Goal: Task Accomplishment & Management: Manage account settings

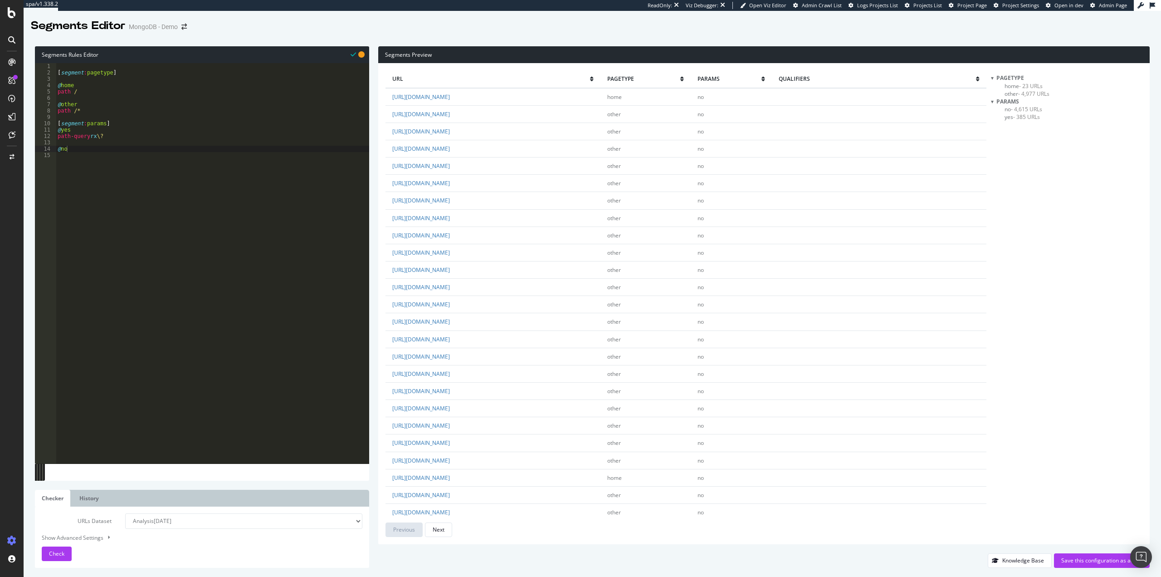
click at [264, 181] on div "[ segment : pagetype ] @ home path / @ other path /* [ segment : params ] @ yes…" at bounding box center [212, 269] width 313 height 413
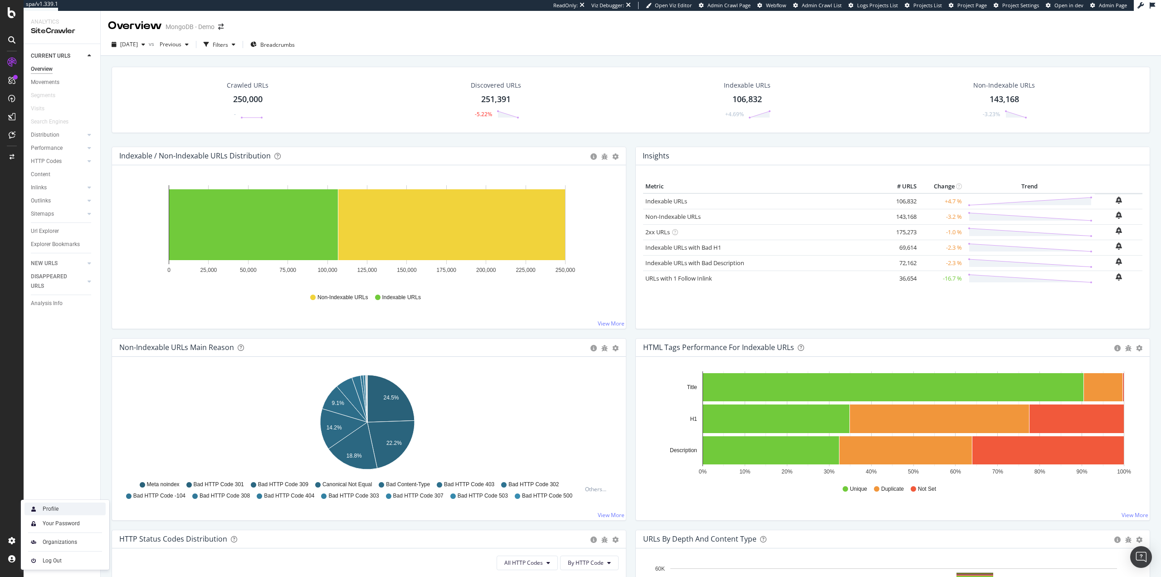
click at [64, 506] on div "Profile" at bounding box center [64, 508] width 81 height 13
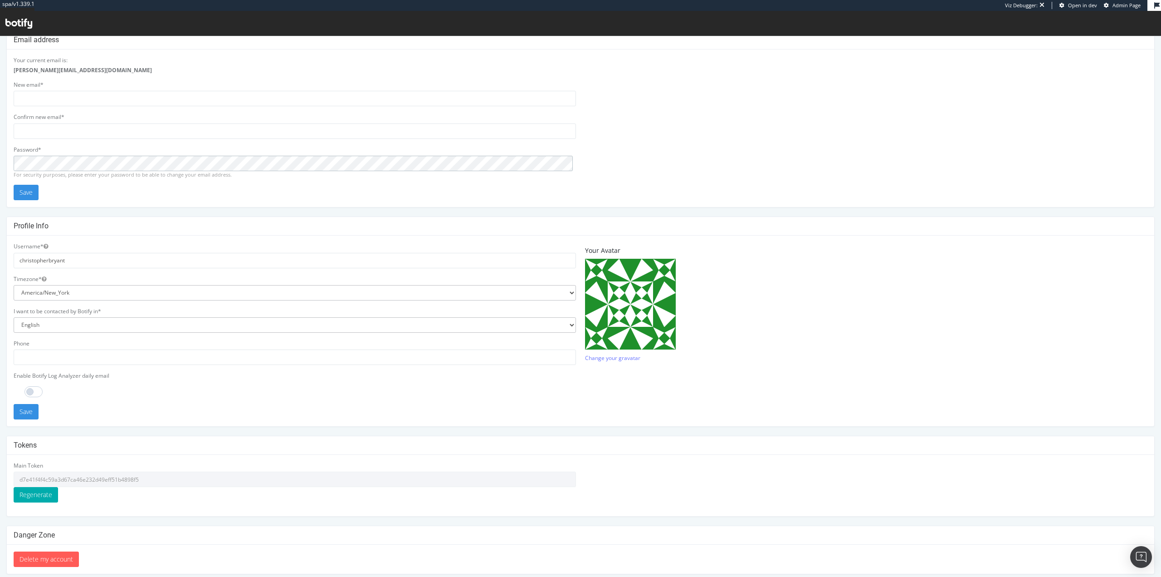
scroll to position [30, 0]
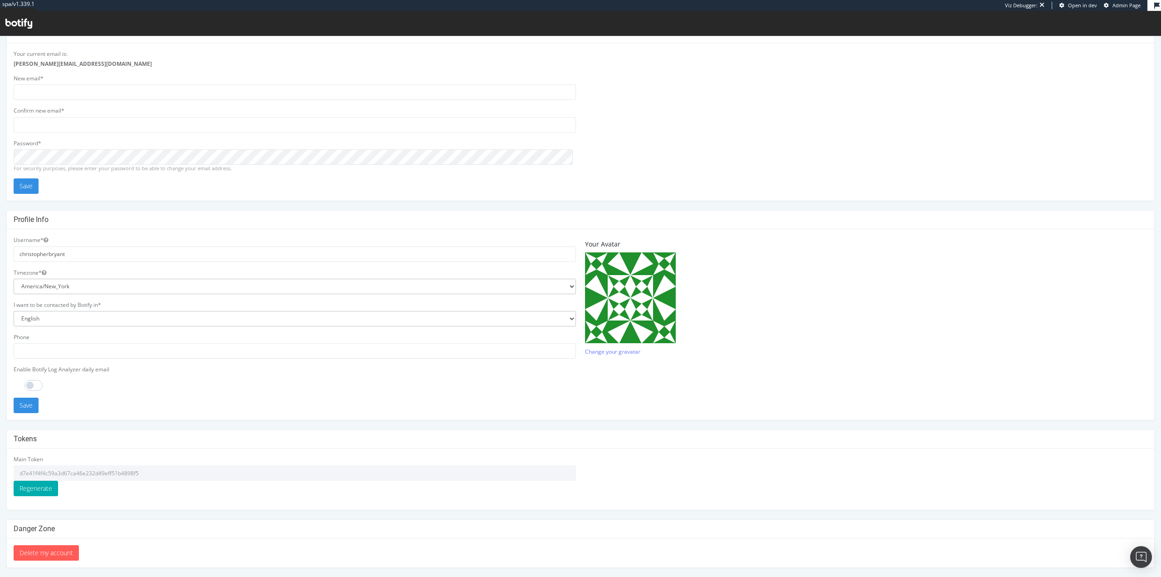
click at [124, 475] on input "d7e41f4f4c59a3d67ca46e232d49eff51b4898f5" at bounding box center [295, 472] width 562 height 15
